Goal: Task Accomplishment & Management: Manage account settings

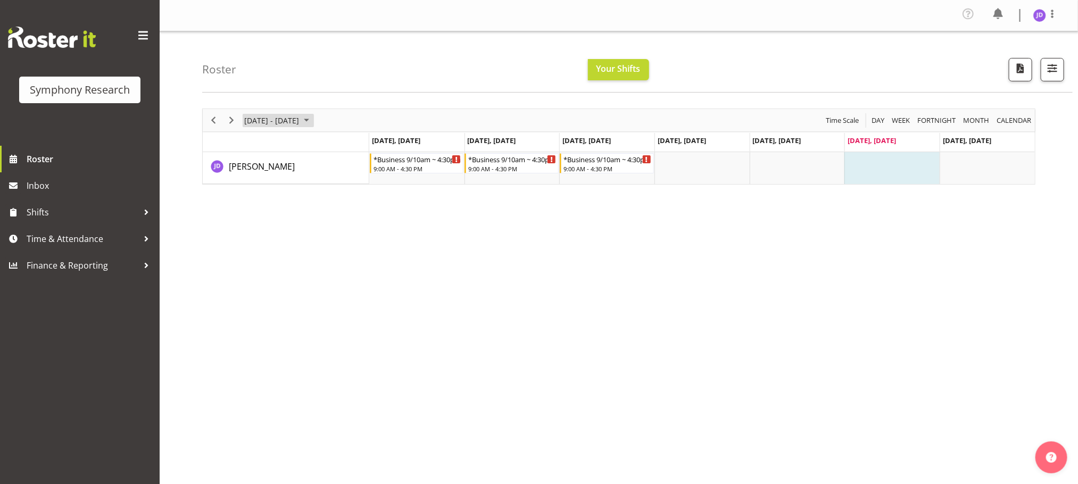
click at [248, 117] on span "[DATE] - [DATE]" at bounding box center [271, 120] width 57 height 13
click at [360, 256] on span "31" at bounding box center [357, 256] width 16 height 16
click at [241, 120] on div "[DATE] - [DATE]" at bounding box center [277, 120] width 75 height 22
click at [340, 149] on span "previous month" at bounding box center [337, 146] width 19 height 19
click at [356, 148] on span "next month" at bounding box center [356, 146] width 19 height 19
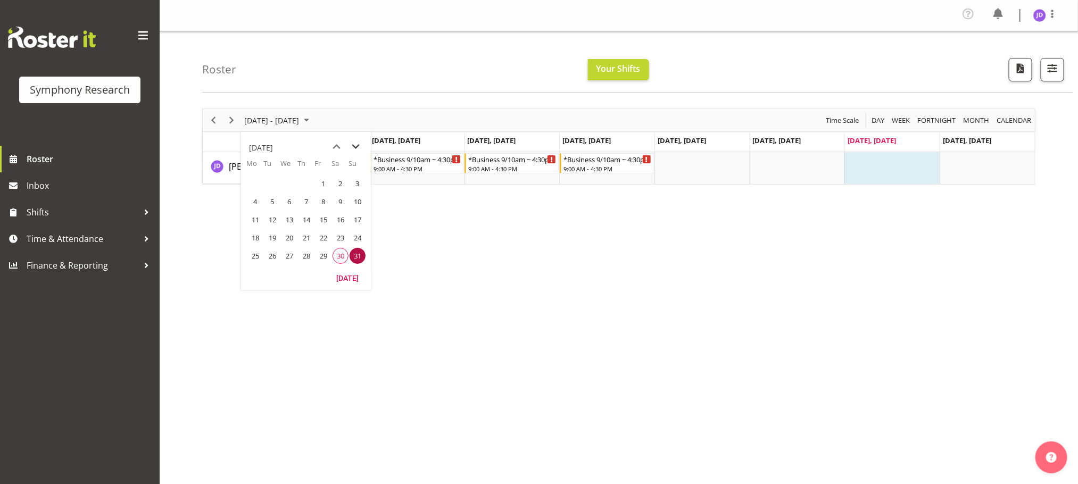
click at [356, 148] on span "next month" at bounding box center [356, 146] width 19 height 19
click at [254, 182] on span "1" at bounding box center [255, 184] width 16 height 16
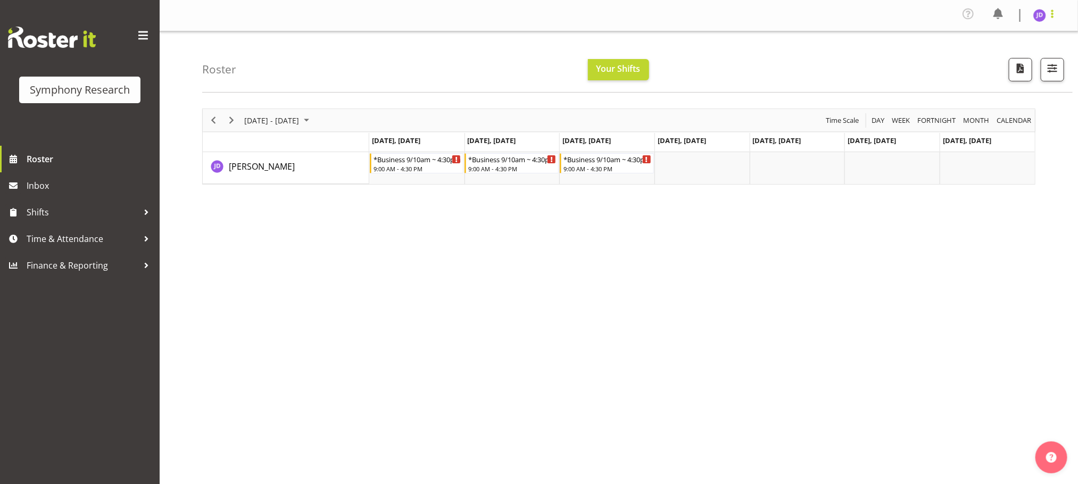
click at [1055, 16] on span at bounding box center [1052, 13] width 13 height 13
click at [999, 55] on link "Log Out" at bounding box center [1007, 58] width 102 height 19
